Goal: Information Seeking & Learning: Compare options

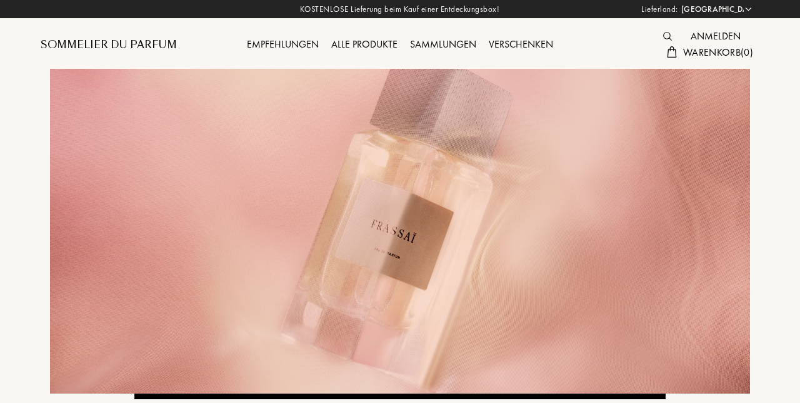
select select "DE"
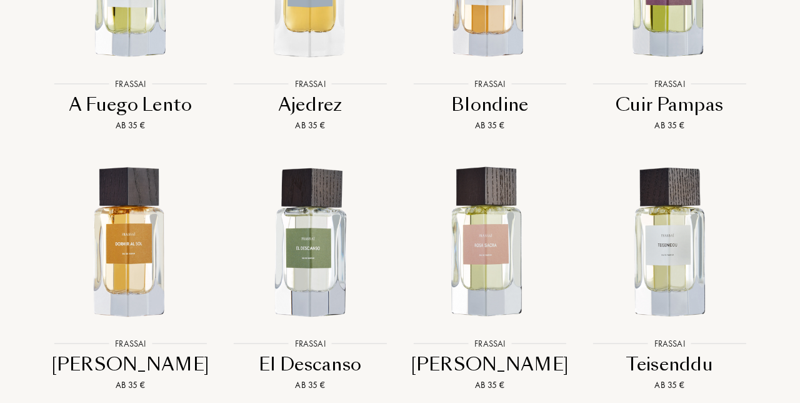
scroll to position [1220, 0]
click at [128, 263] on img at bounding box center [130, 243] width 162 height 162
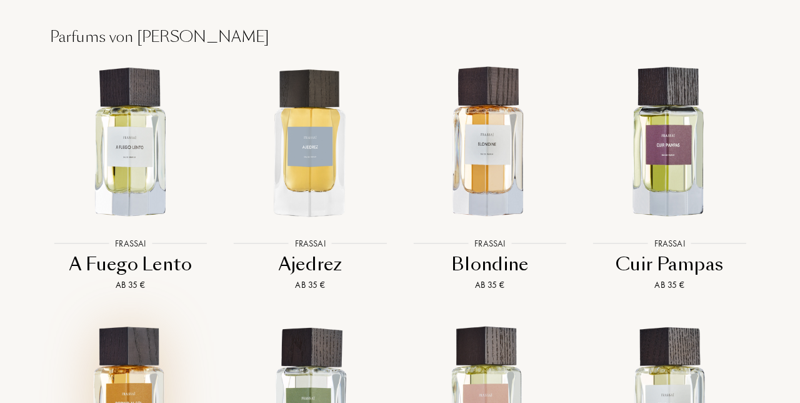
scroll to position [1059, 0]
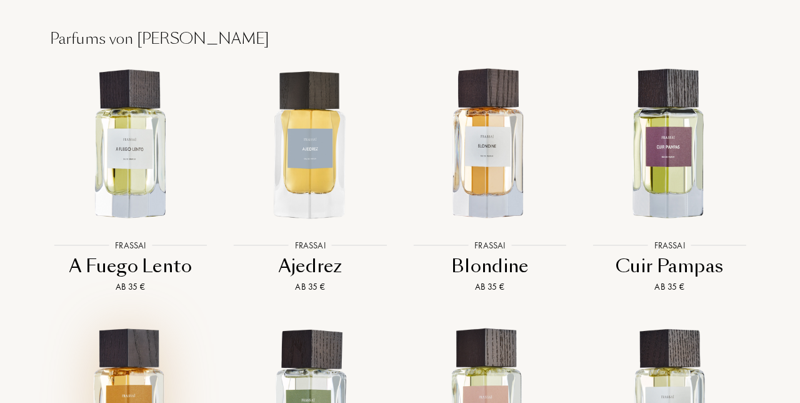
click at [308, 169] on img at bounding box center [310, 145] width 162 height 162
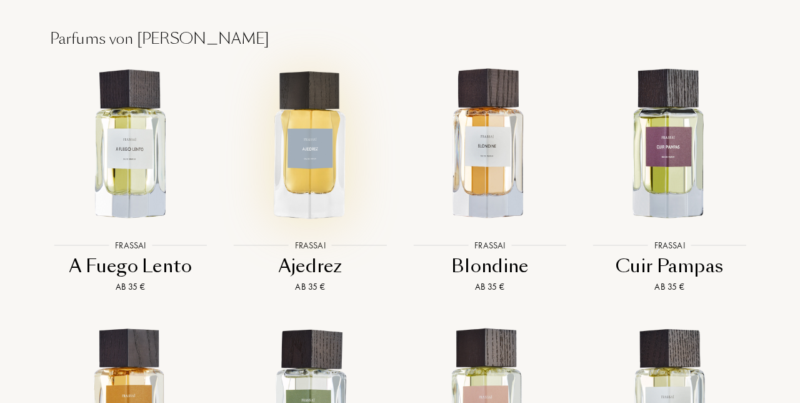
click at [681, 171] on img at bounding box center [670, 145] width 162 height 162
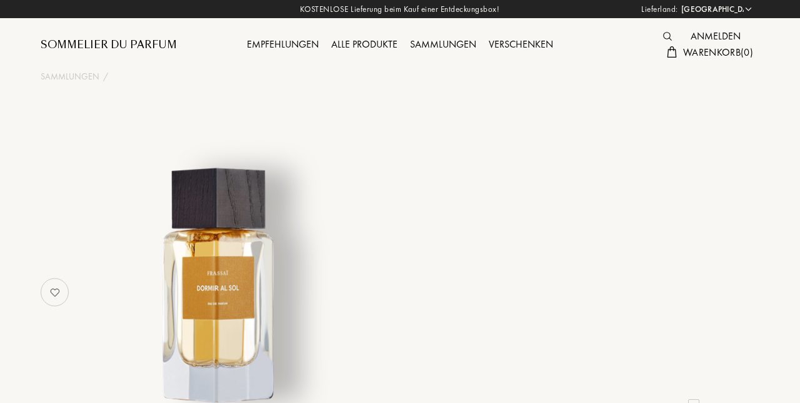
select select "DE"
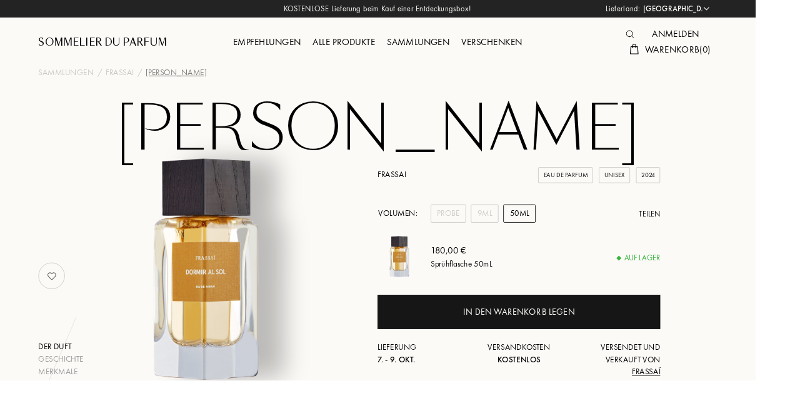
click at [516, 222] on div "9mL" at bounding box center [513, 225] width 29 height 19
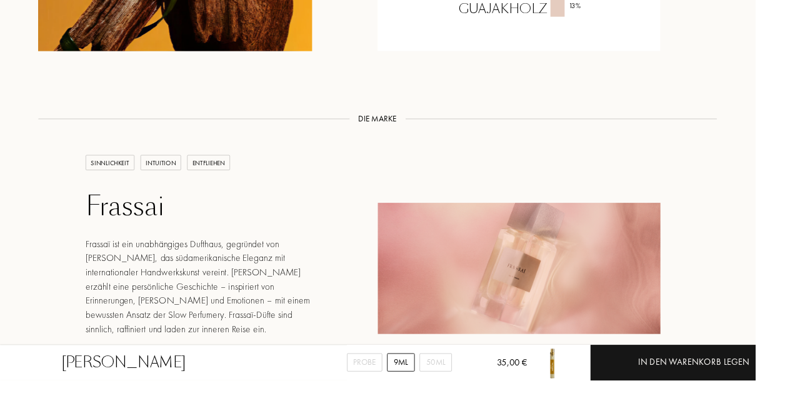
scroll to position [1303, 0]
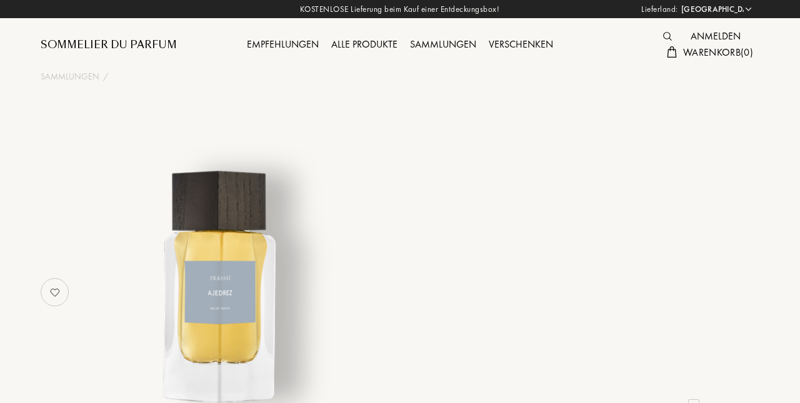
select select "DE"
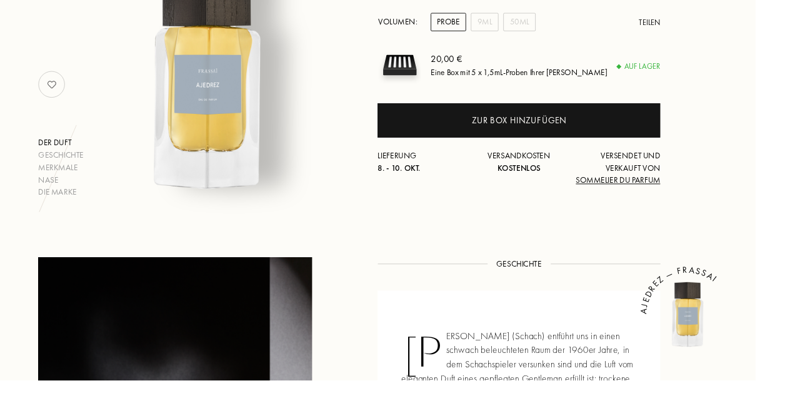
scroll to position [203, 0]
click at [516, 19] on div "9mL" at bounding box center [513, 23] width 29 height 19
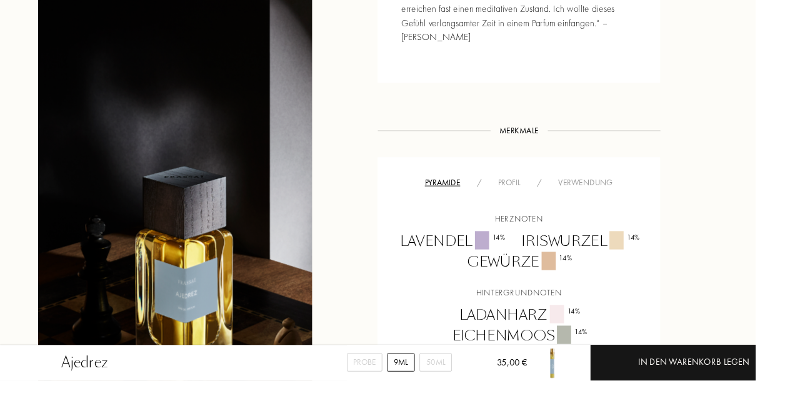
scroll to position [845, 0]
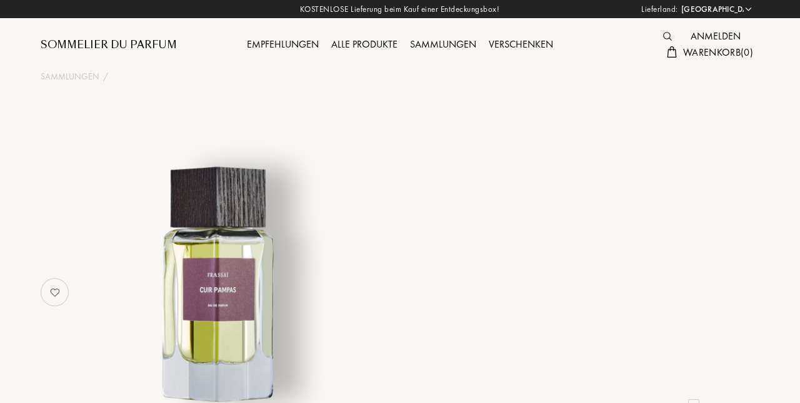
select select "DE"
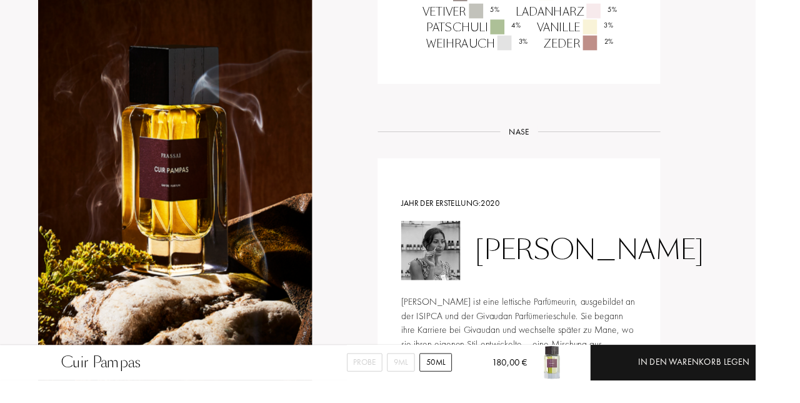
scroll to position [1094, 0]
